Goal: Use online tool/utility

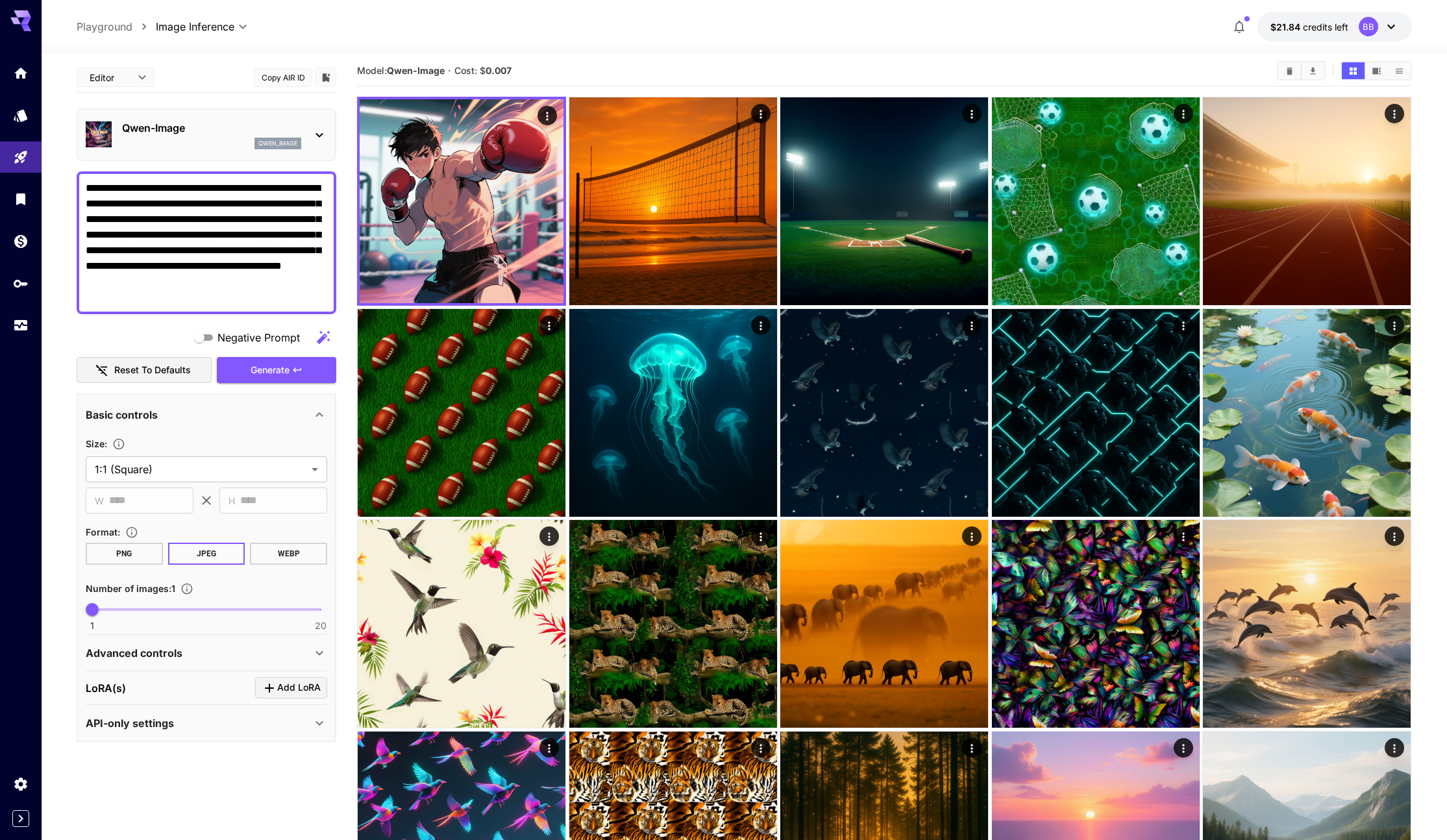
scroll to position [60, 0]
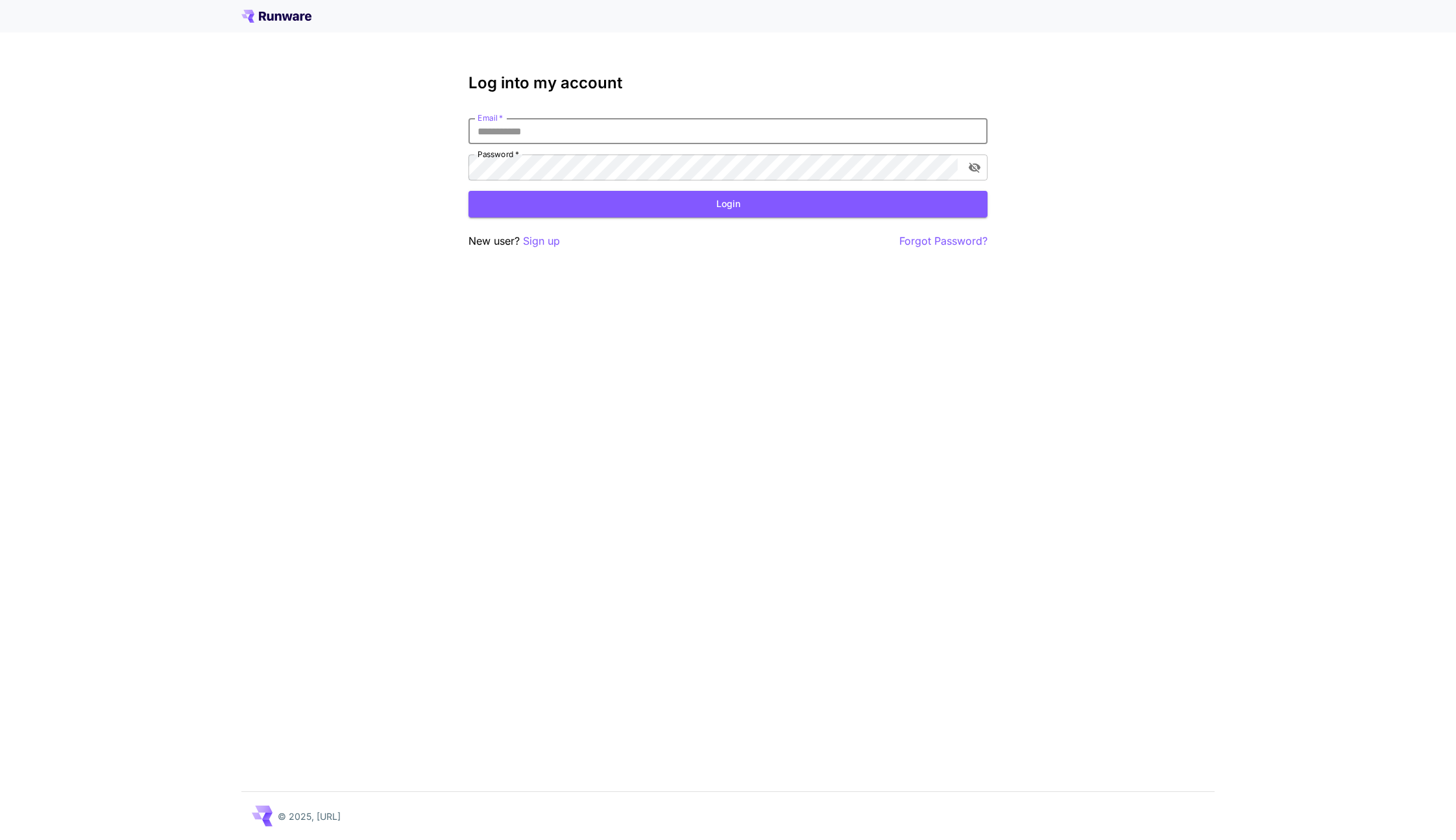
click at [0, 839] on com-1password-button at bounding box center [0, 840] width 0 height 0
click at [1044, 230] on div "Log into my account Email   * Email   * Password   * Password   * Login New use…" at bounding box center [728, 420] width 1456 height 840
